Goal: Task Accomplishment & Management: Complete application form

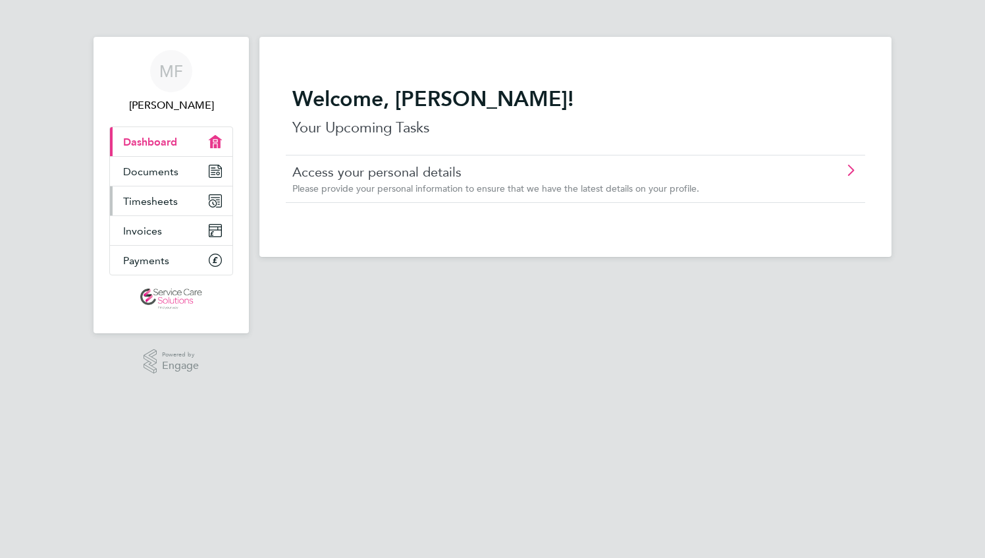
click at [140, 202] on span "Timesheets" at bounding box center [150, 201] width 55 height 13
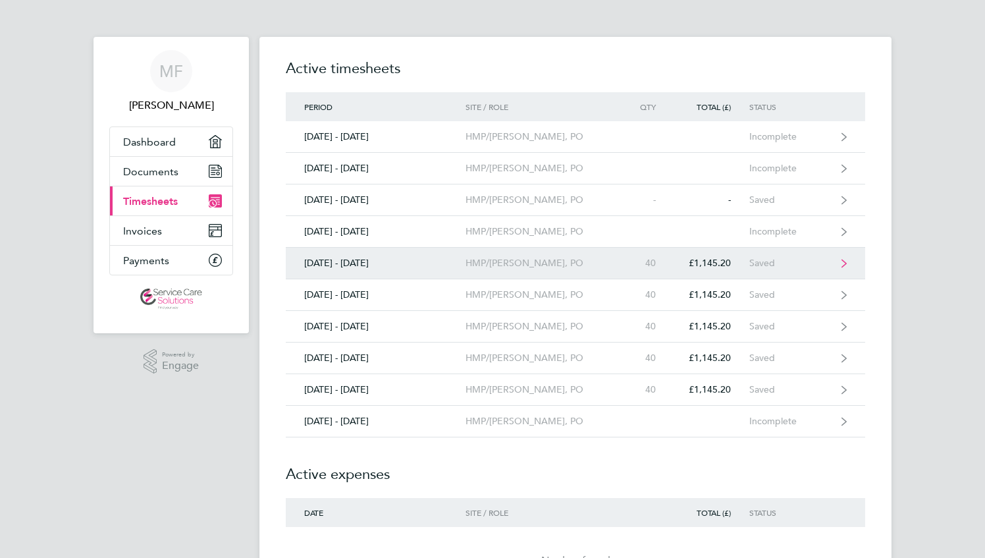
click at [835, 259] on link "[DATE] - [DATE] HMP/YOI Feltham, PO 40 £1,145.20 Saved" at bounding box center [575, 264] width 579 height 32
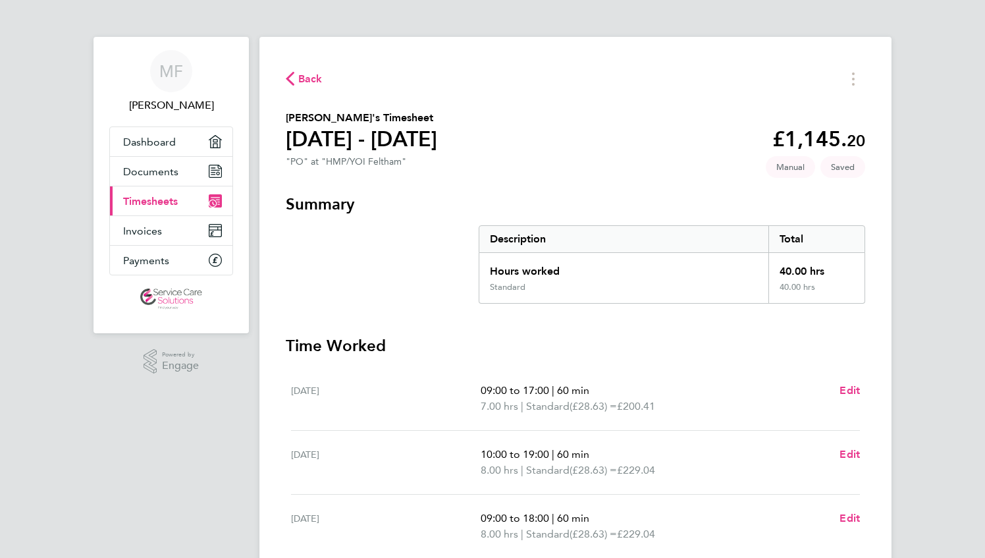
scroll to position [354, 0]
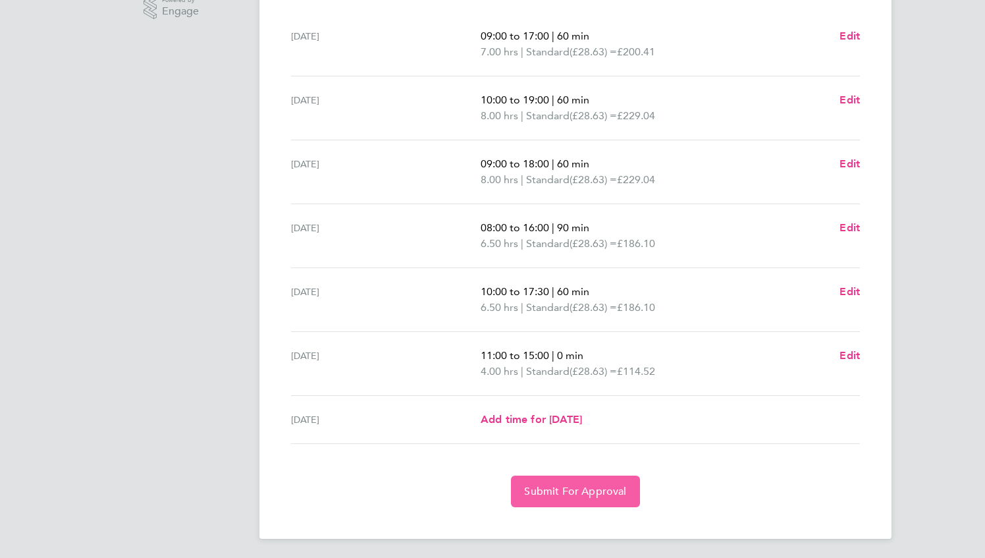
click at [581, 487] on span "Submit For Approval" at bounding box center [575, 491] width 102 height 13
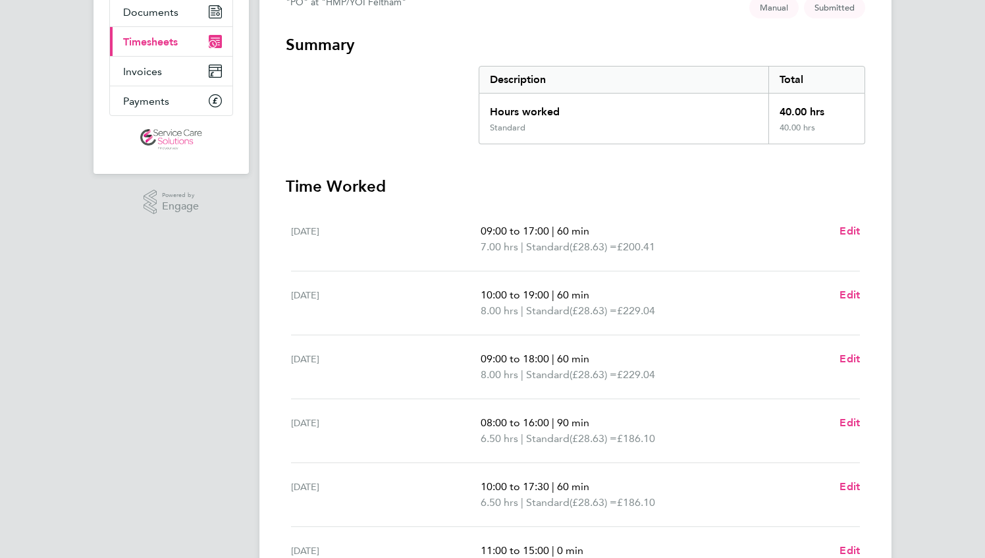
scroll to position [28, 0]
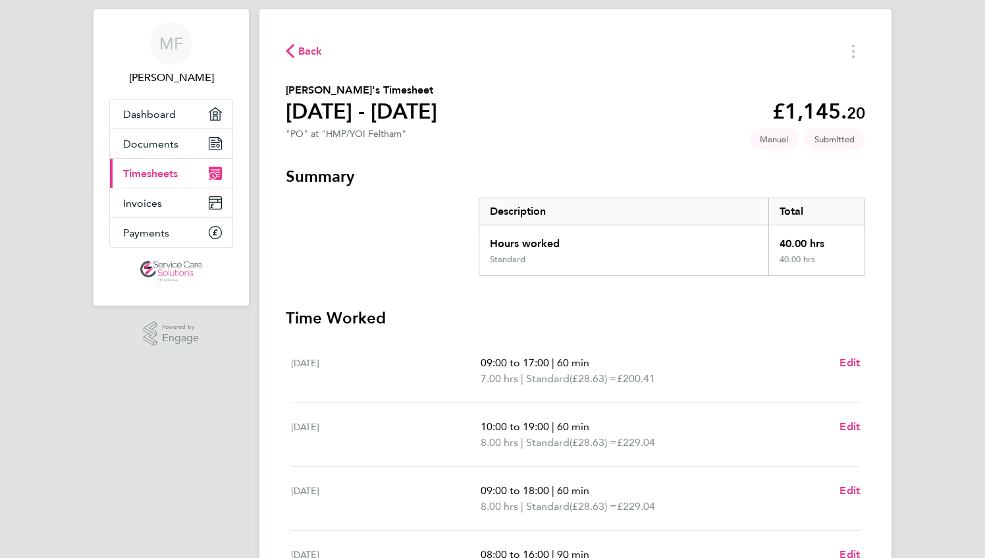
click at [302, 54] on span "Back" at bounding box center [310, 51] width 24 height 16
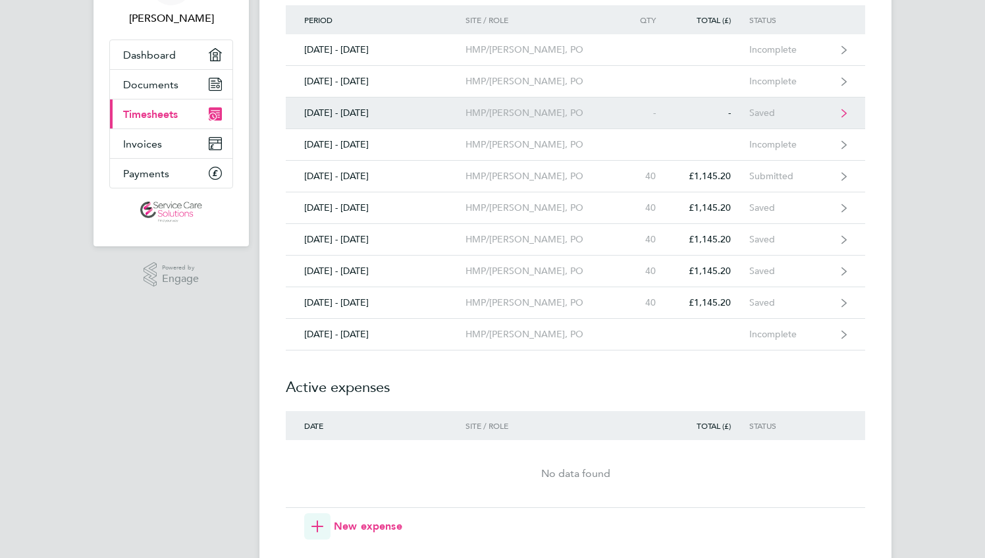
scroll to position [198, 0]
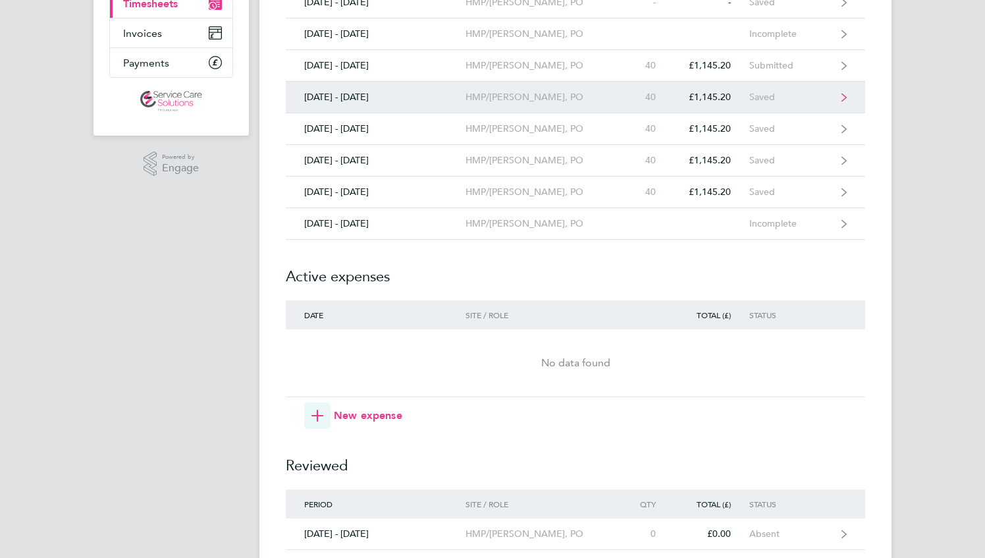
click at [715, 92] on div "£1,145.20" at bounding box center [711, 97] width 75 height 11
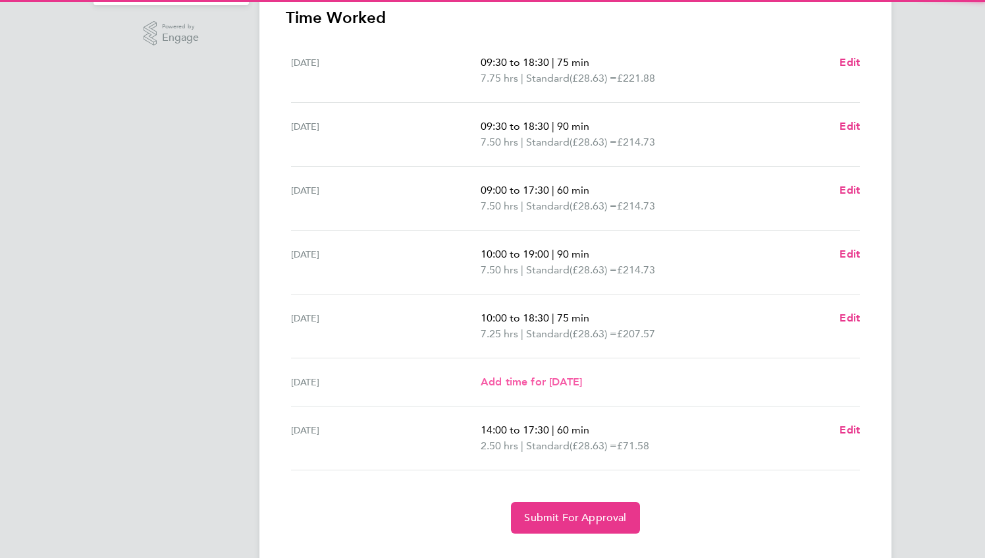
scroll to position [354, 0]
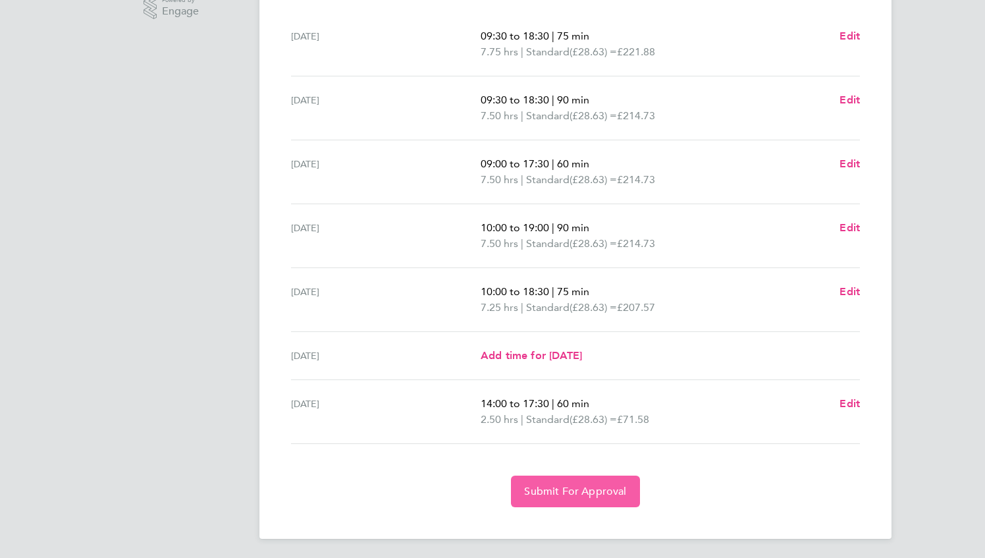
click at [585, 500] on button "Submit For Approval" at bounding box center [575, 491] width 128 height 32
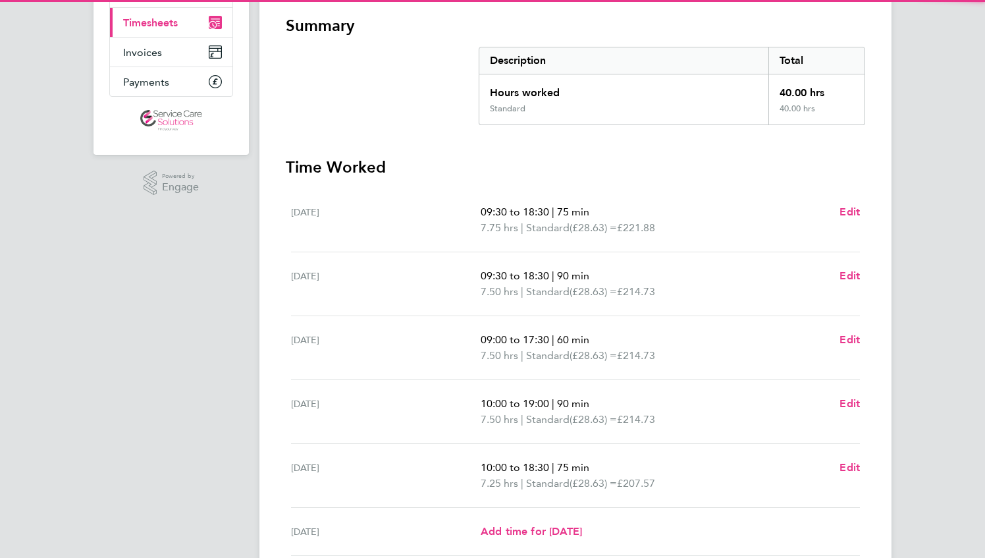
scroll to position [0, 0]
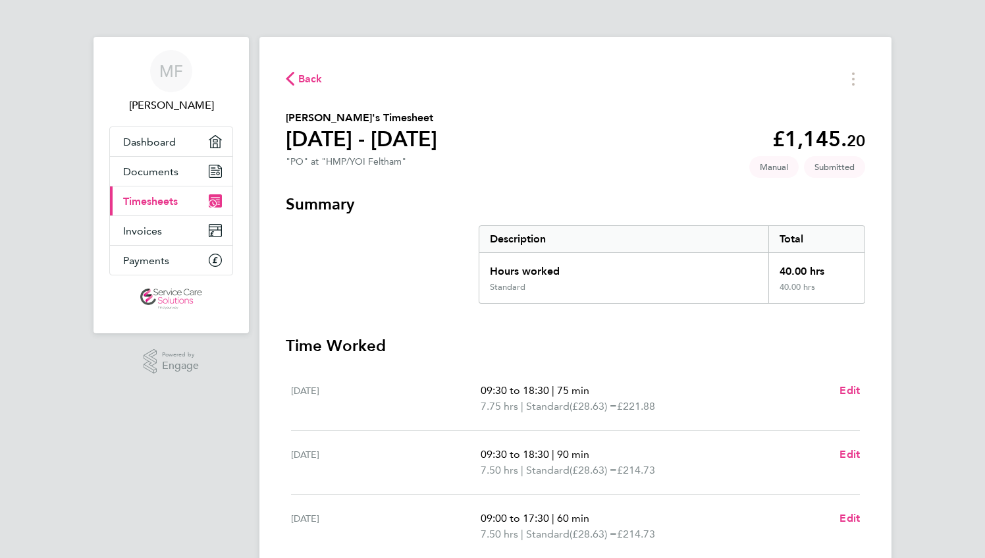
click at [306, 83] on span "Back" at bounding box center [310, 79] width 24 height 16
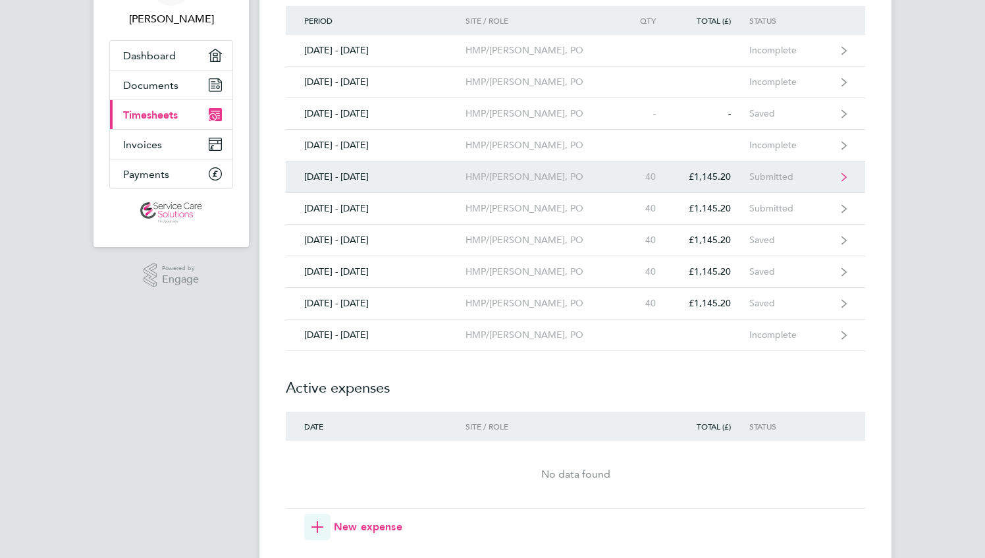
scroll to position [198, 0]
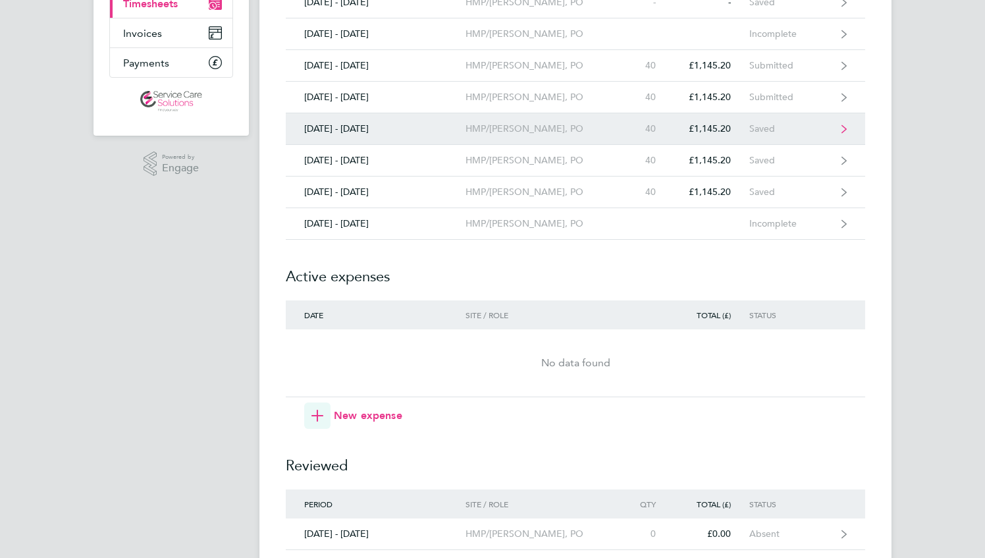
click at [552, 133] on link "[DATE] - [DATE] HMP/YOI Feltham, PO 40 £1,145.20 Saved" at bounding box center [575, 129] width 579 height 32
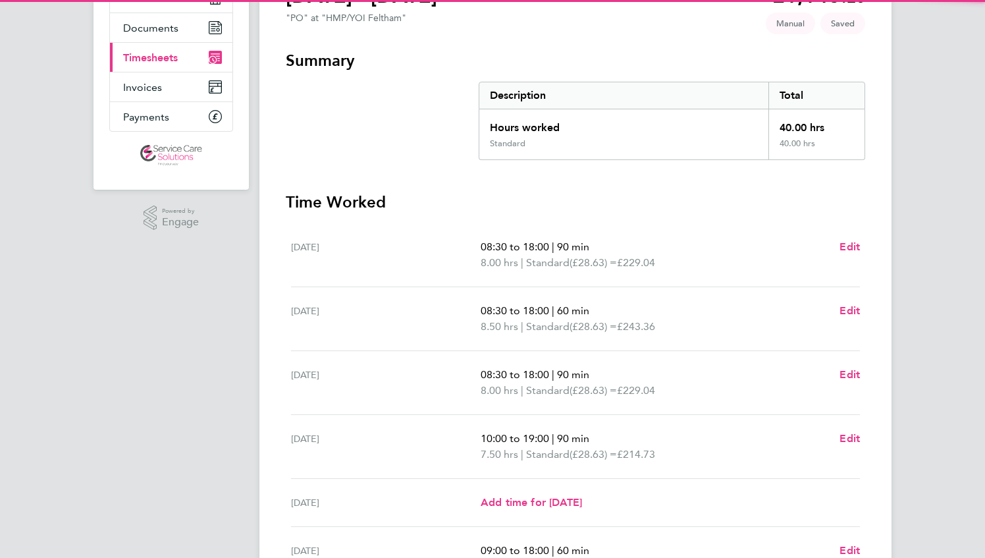
scroll to position [338, 0]
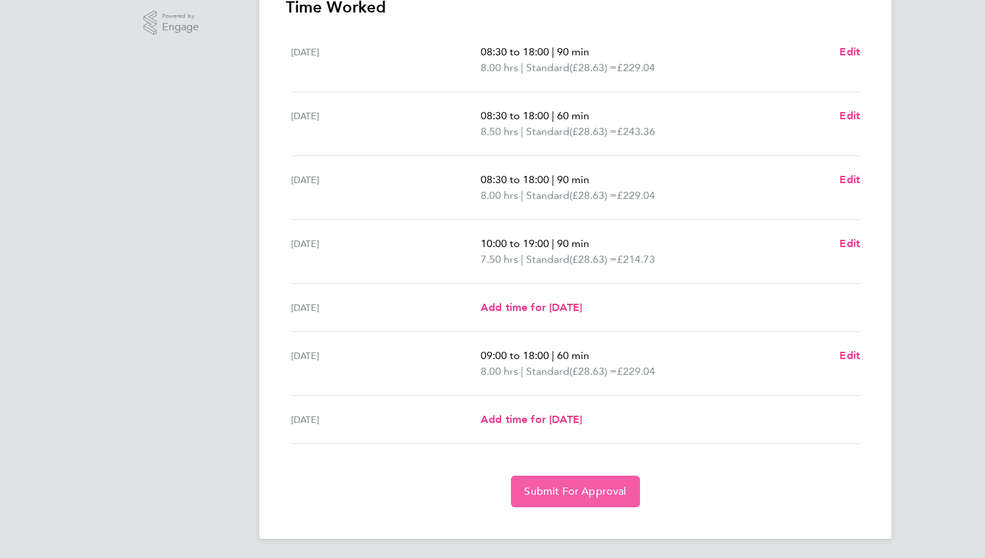
click at [587, 485] on span "Submit For Approval" at bounding box center [575, 491] width 102 height 13
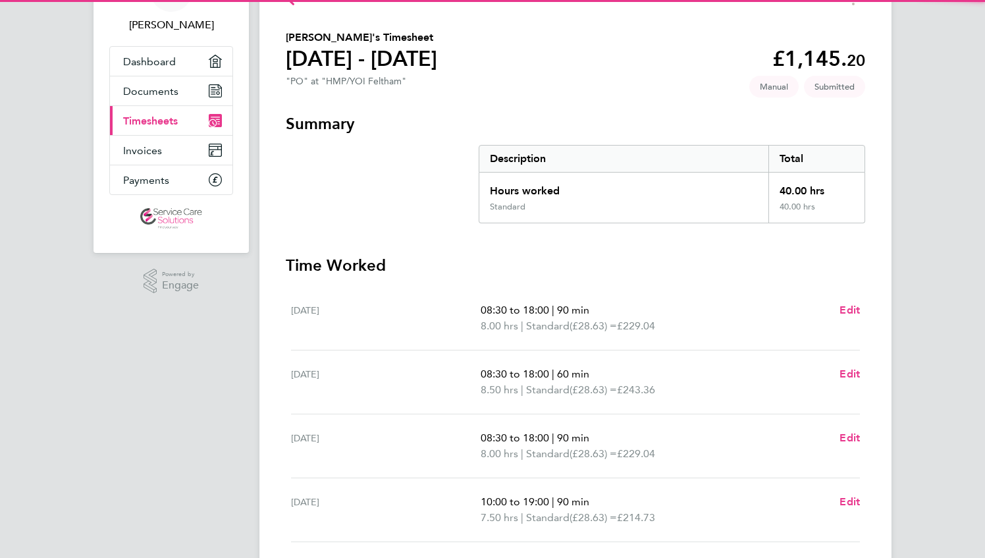
scroll to position [0, 0]
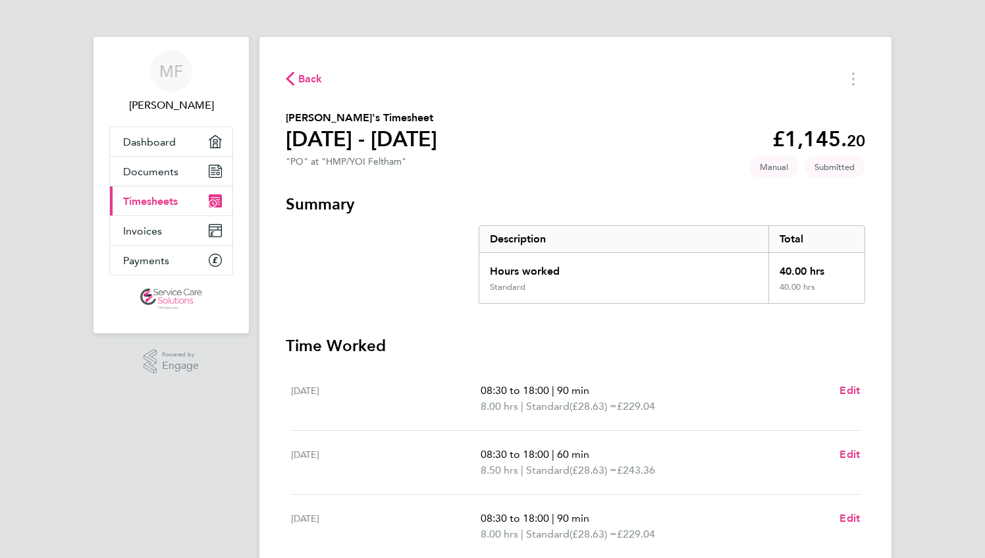
click at [290, 80] on icon "button" at bounding box center [290, 79] width 9 height 14
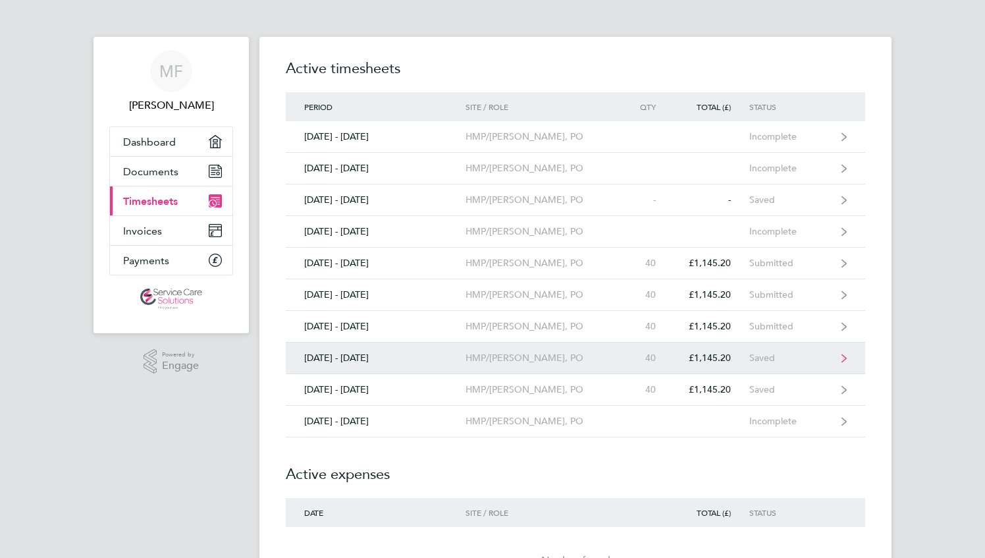
click at [638, 363] on link "[DATE] - [DATE] HMP/YOI Feltham, PO 40 £1,145.20 Saved" at bounding box center [575, 358] width 579 height 32
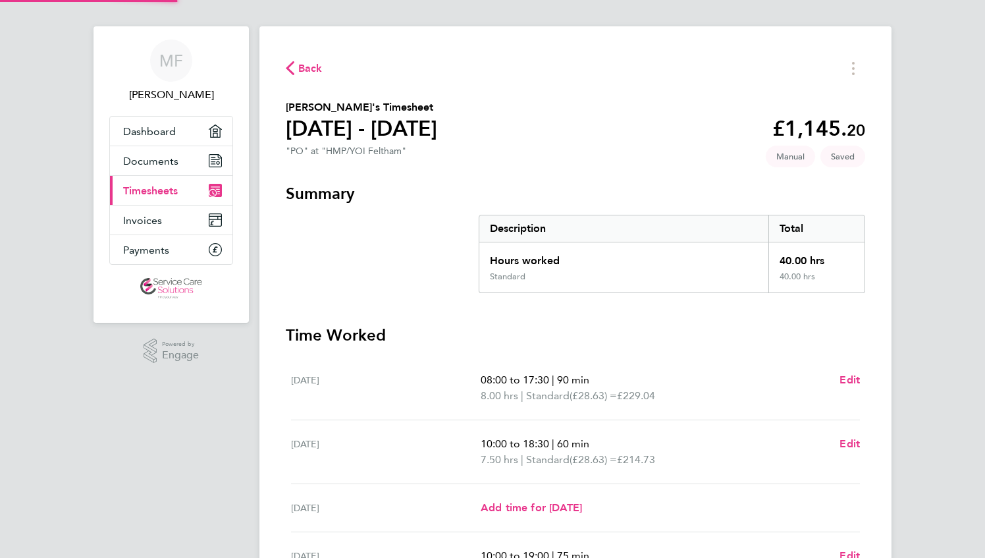
scroll to position [338, 0]
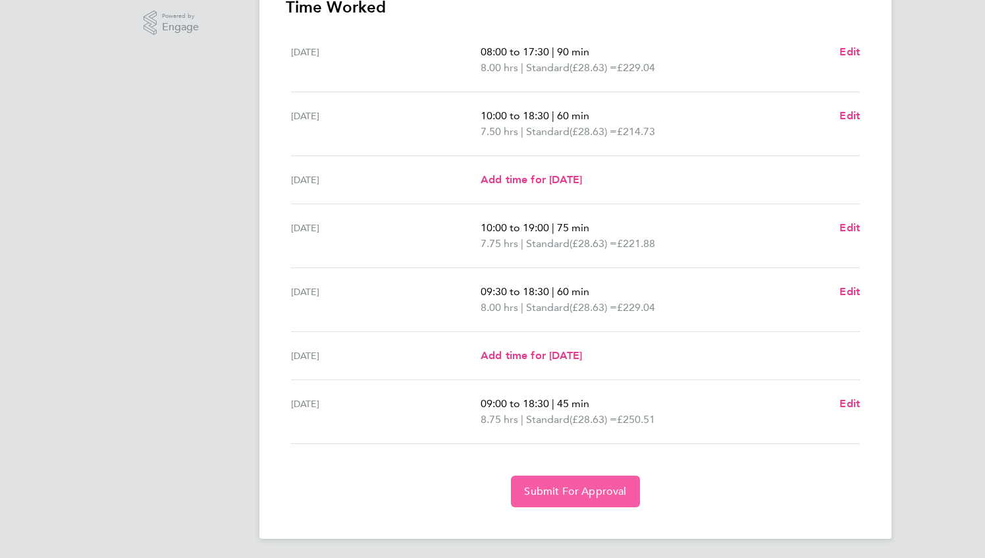
click at [583, 489] on span "Submit For Approval" at bounding box center [575, 491] width 102 height 13
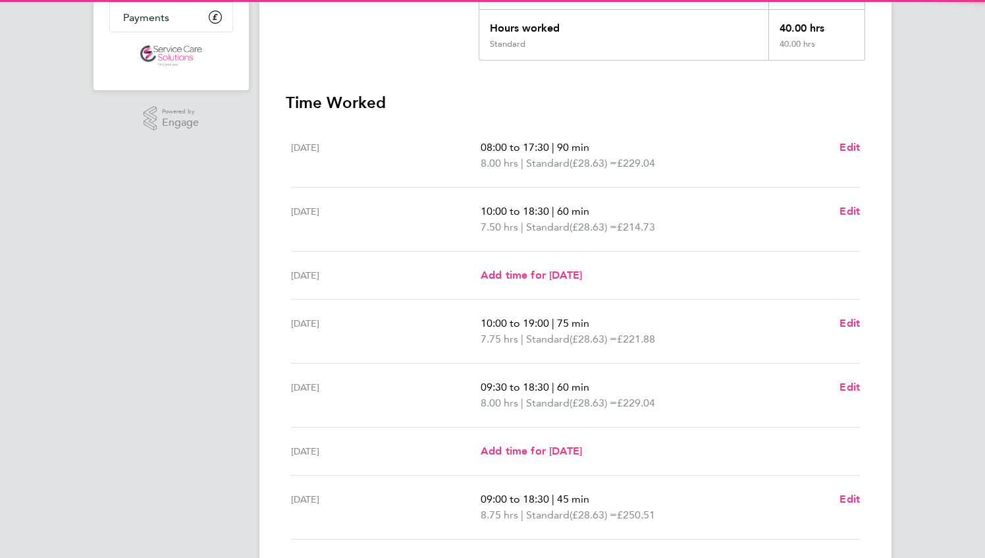
scroll to position [0, 0]
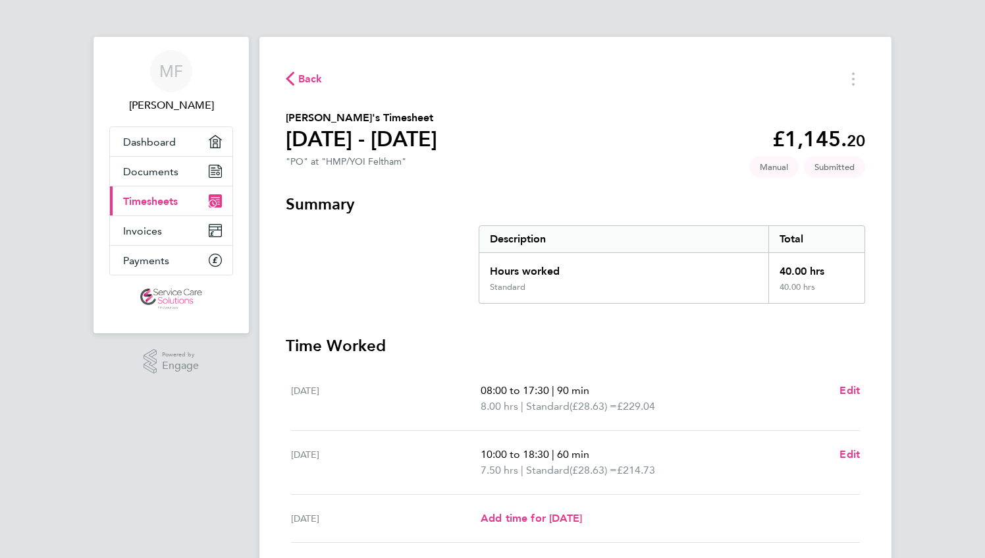
click at [302, 81] on span "Back" at bounding box center [310, 79] width 24 height 16
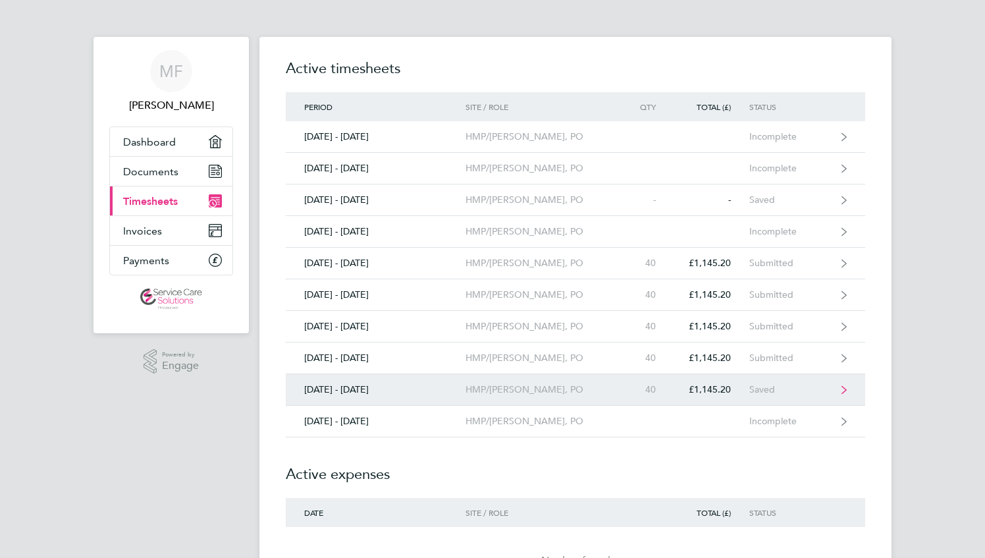
click at [680, 388] on div "£1,145.20" at bounding box center [711, 389] width 75 height 11
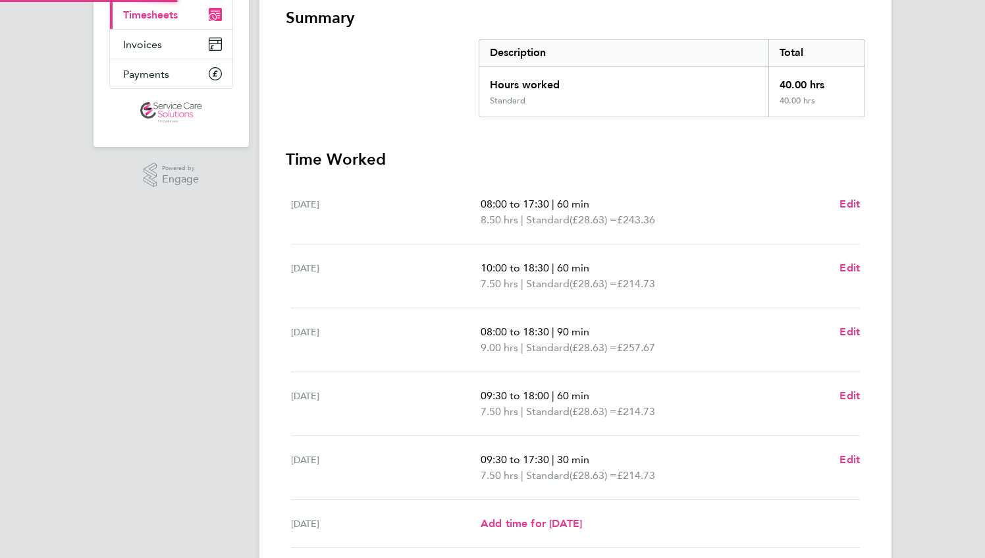
scroll to position [338, 0]
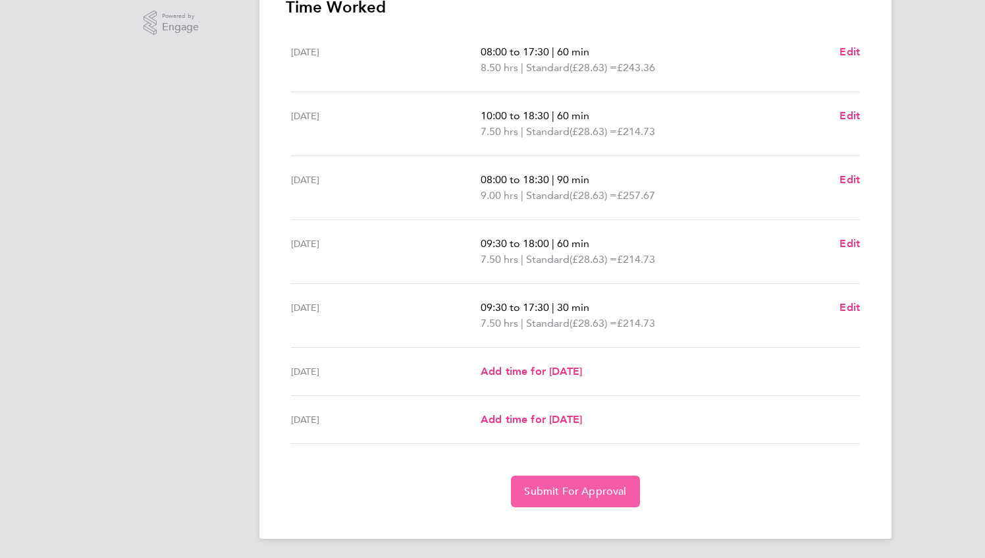
click at [584, 489] on span "Submit For Approval" at bounding box center [575, 491] width 102 height 13
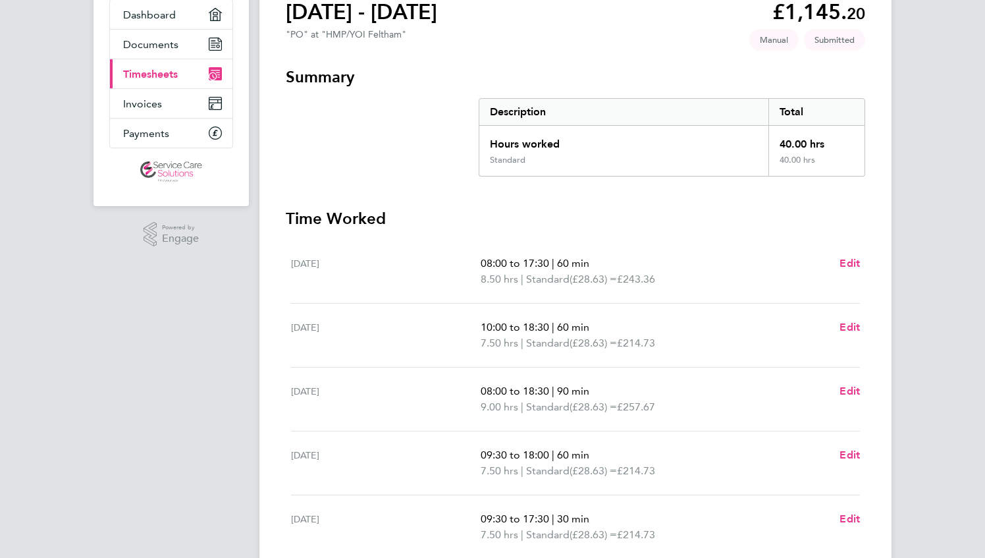
scroll to position [12, 0]
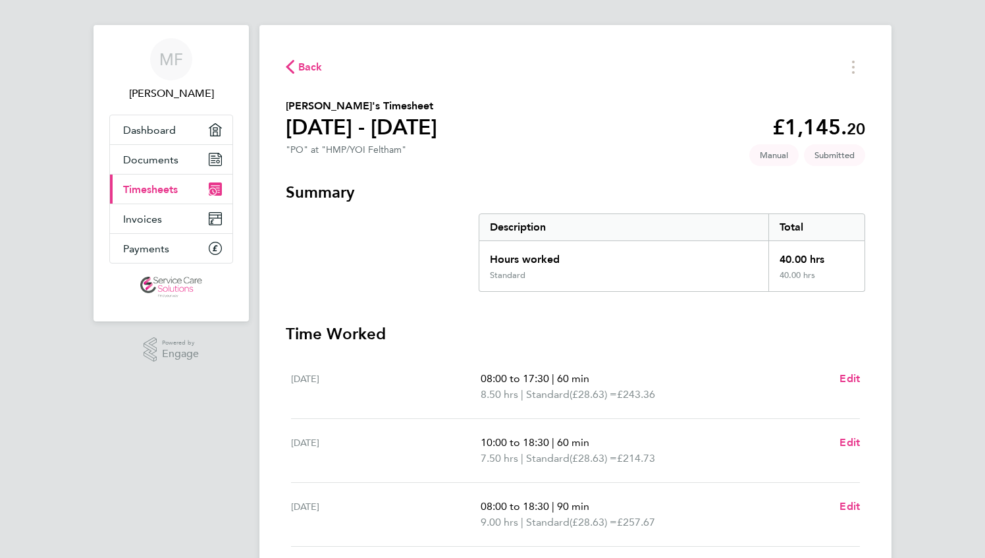
click at [313, 70] on span "Back" at bounding box center [310, 67] width 24 height 16
